Goal: Task Accomplishment & Management: Use online tool/utility

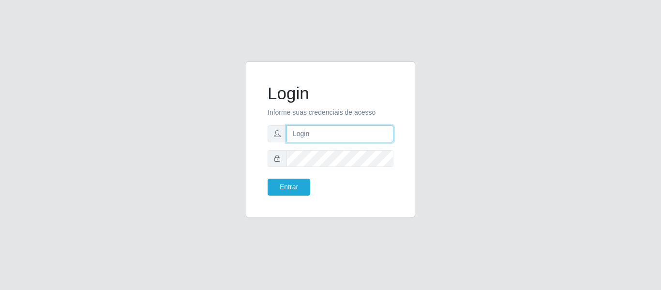
click at [296, 135] on input "text" at bounding box center [340, 133] width 107 height 17
type input "[EMAIL_ADDRESS][DOMAIN_NAME]"
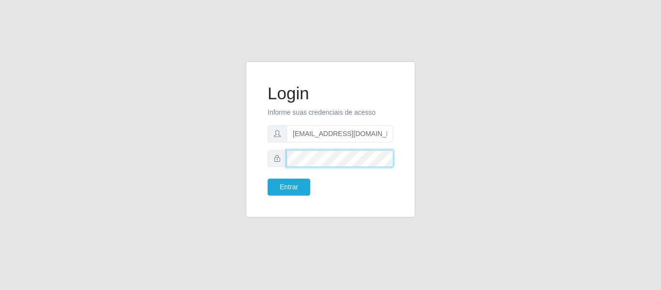
click at [268, 179] on button "Entrar" at bounding box center [289, 187] width 43 height 17
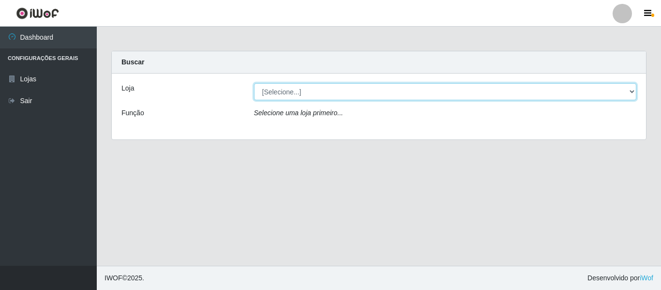
click at [631, 91] on select "[Selecione...] SuperFácil Atacado - São Gonçalo do Amarante" at bounding box center [445, 91] width 383 height 17
select select "408"
click at [254, 83] on select "[Selecione...] SuperFácil Atacado - São Gonçalo do Amarante" at bounding box center [445, 91] width 383 height 17
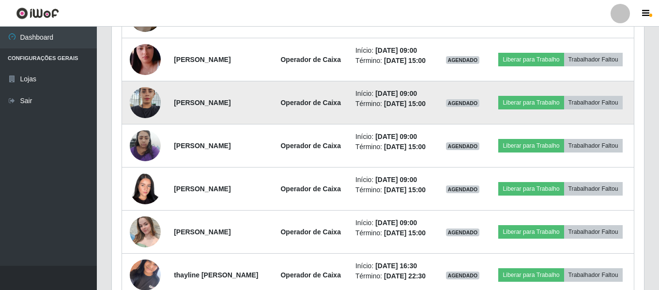
scroll to position [532, 0]
